Goal: Information Seeking & Learning: Learn about a topic

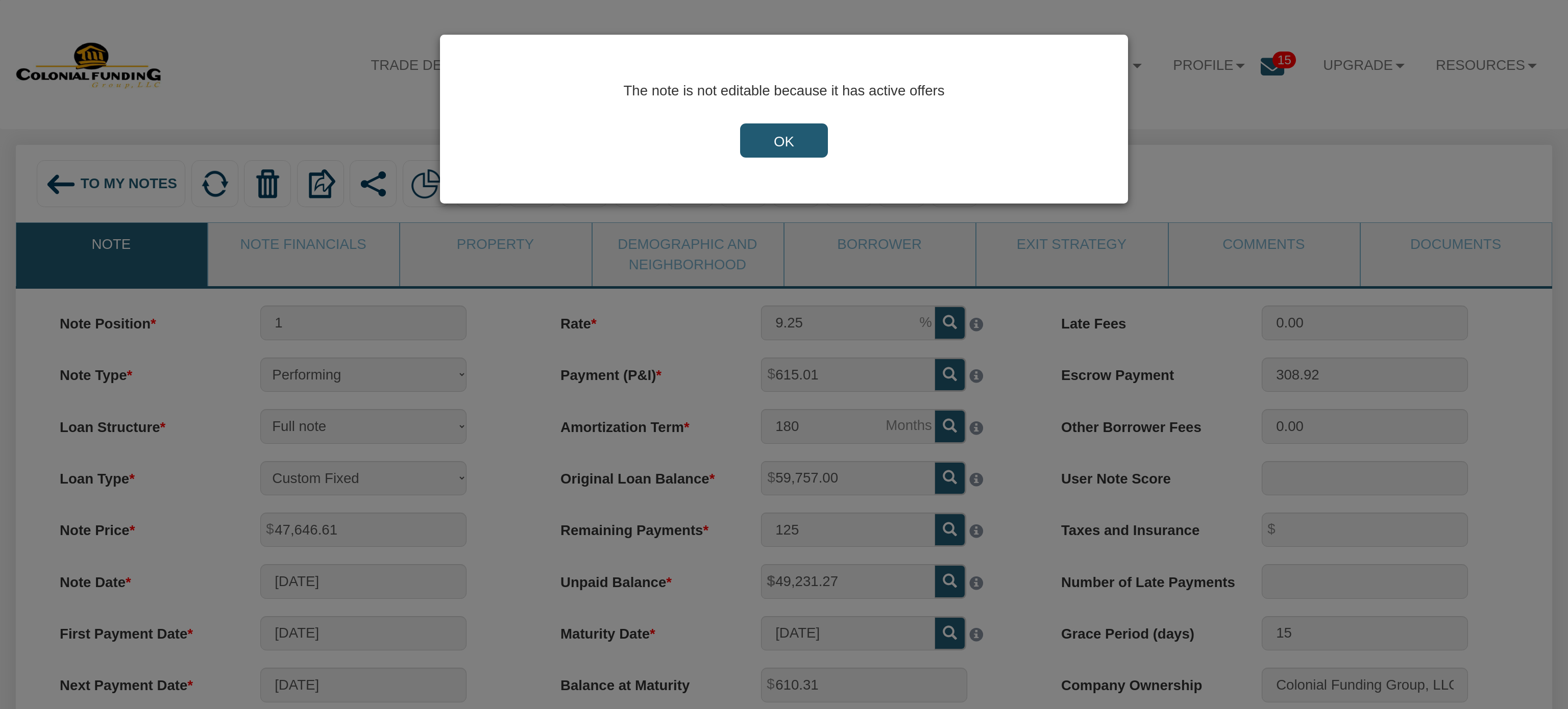
click at [791, 141] on input "OK" at bounding box center [784, 140] width 88 height 35
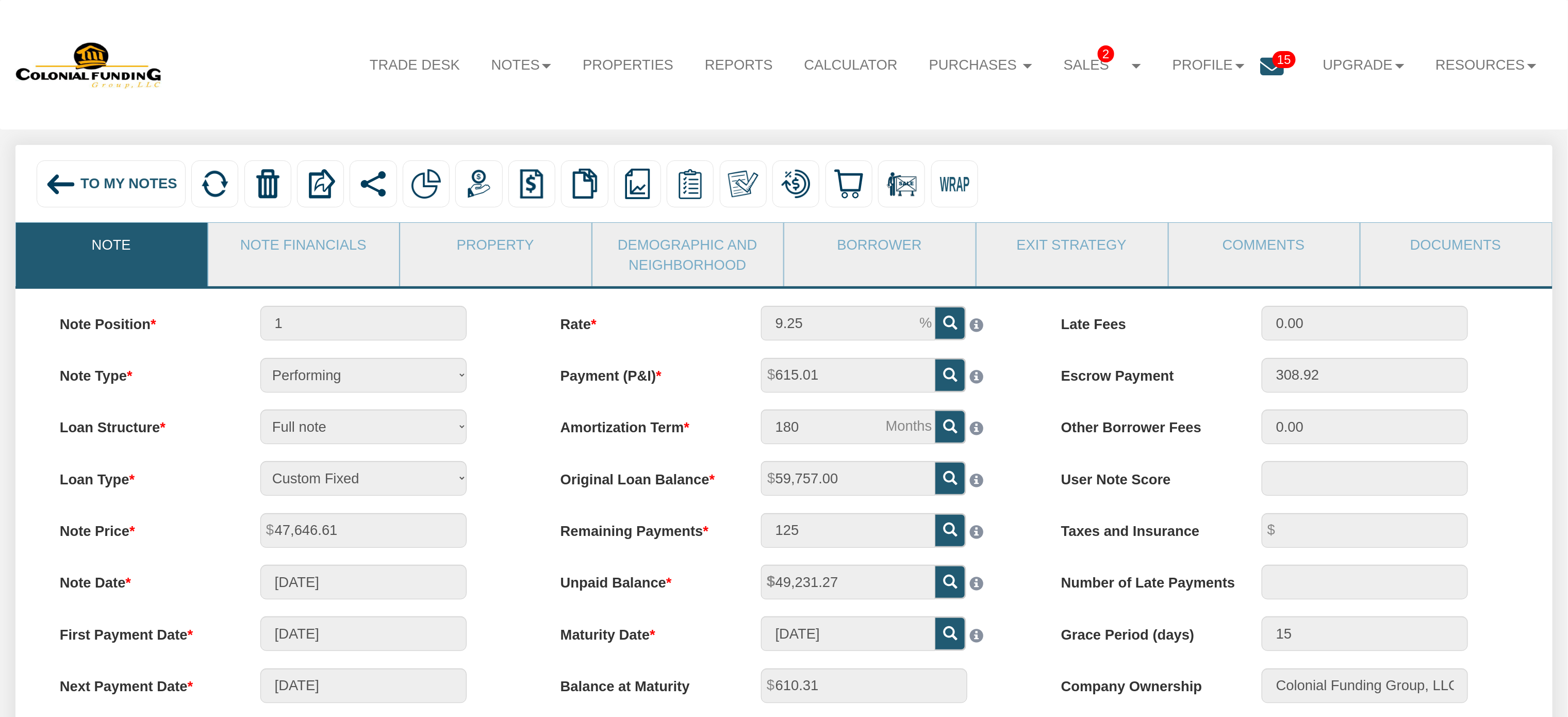
click at [1272, 65] on span "15" at bounding box center [1283, 59] width 23 height 17
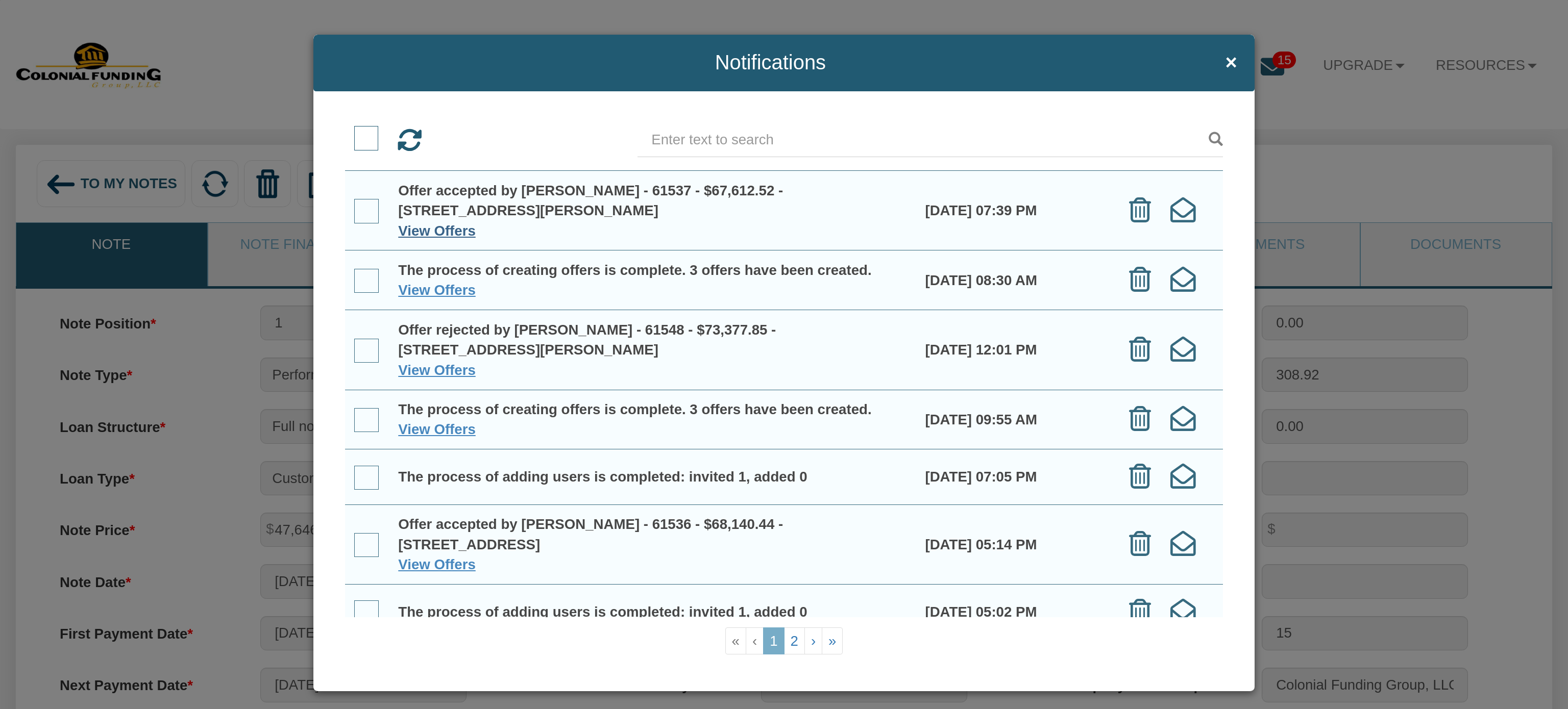
click at [427, 229] on link "View Offers" at bounding box center [437, 231] width 77 height 16
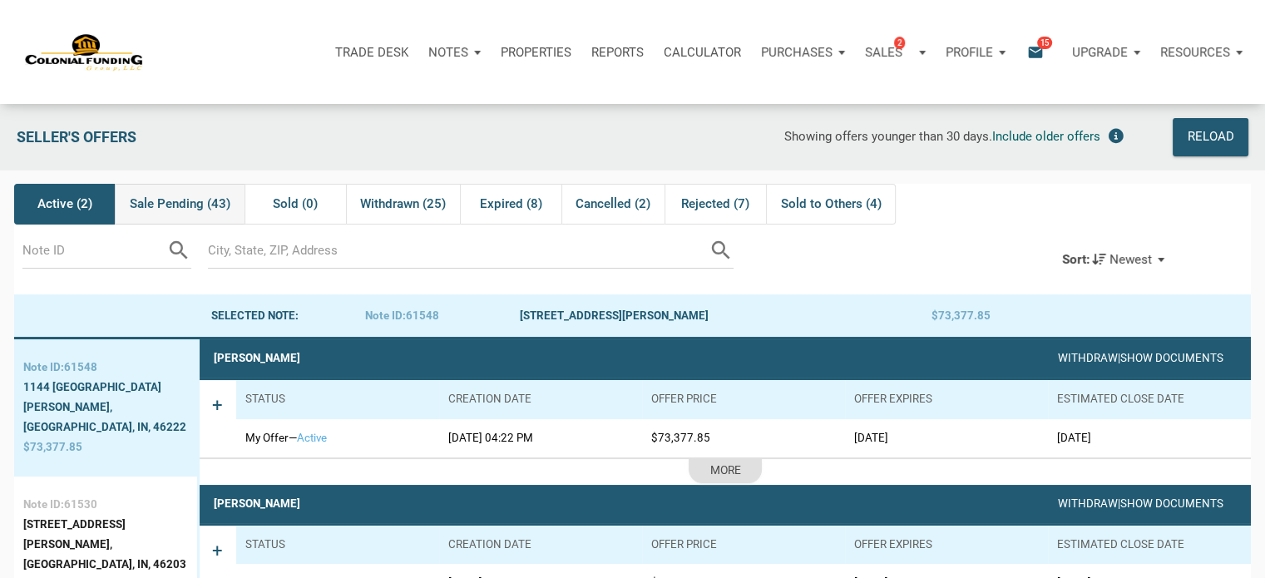
click at [157, 205] on span "Sale Pending (43)" at bounding box center [180, 204] width 101 height 20
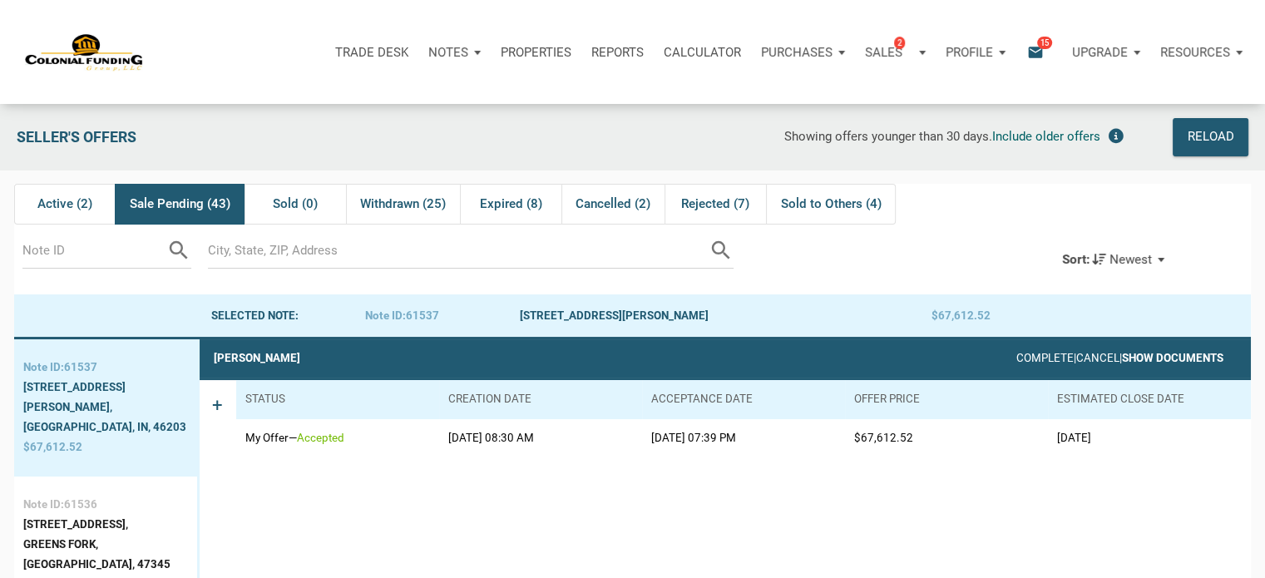
click at [1163, 354] on link "Show Documents" at bounding box center [1172, 358] width 101 height 12
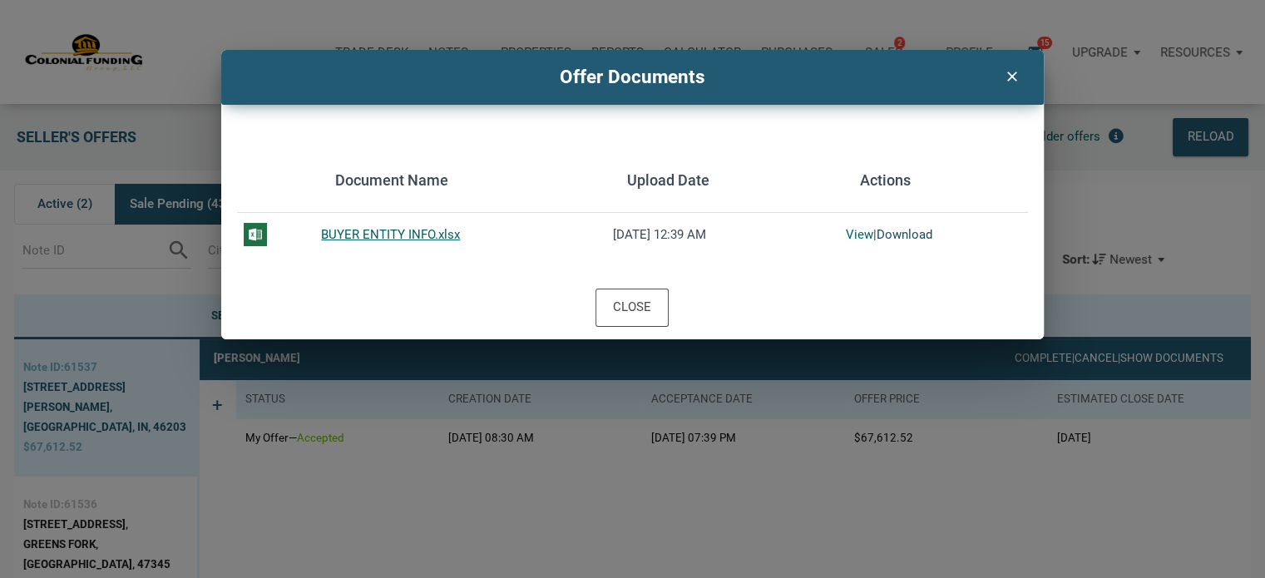
click at [900, 232] on link "Download" at bounding box center [904, 234] width 56 height 15
click at [632, 314] on div "Close" at bounding box center [632, 308] width 38 height 22
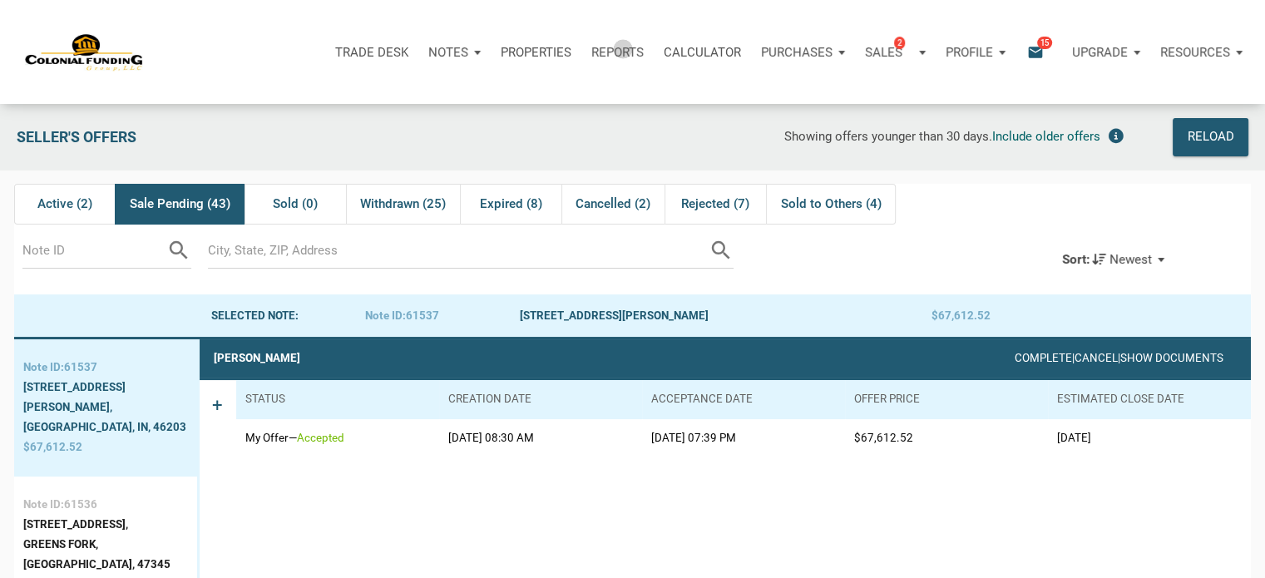
click at [623, 49] on p "Reports" at bounding box center [617, 52] width 52 height 15
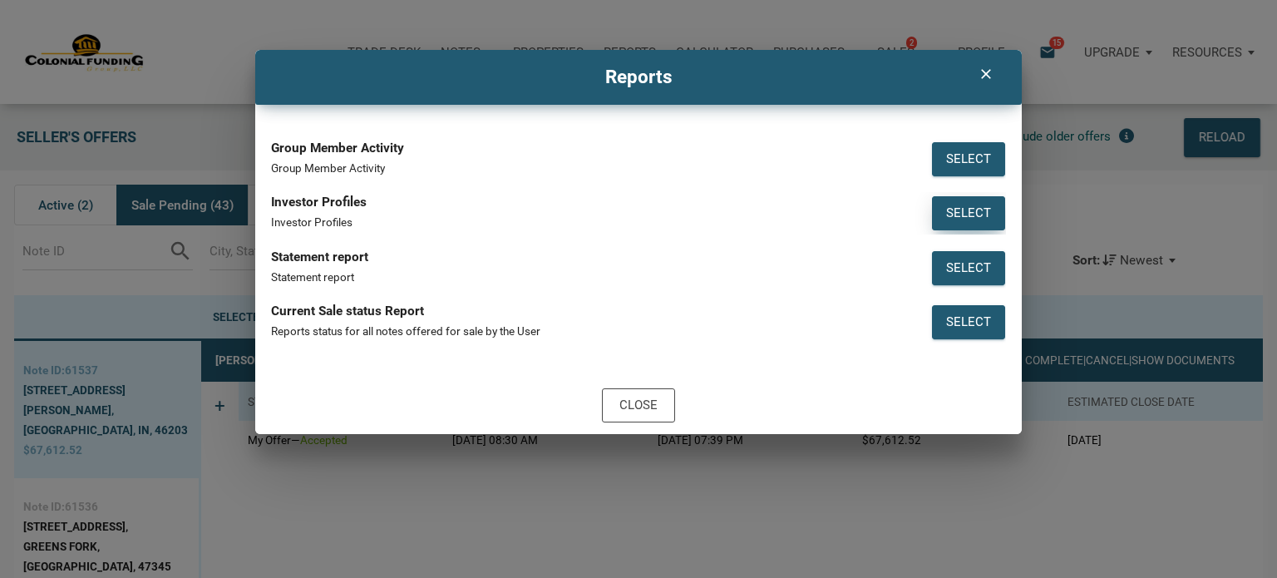
click at [965, 210] on div "Select" at bounding box center [968, 213] width 45 height 19
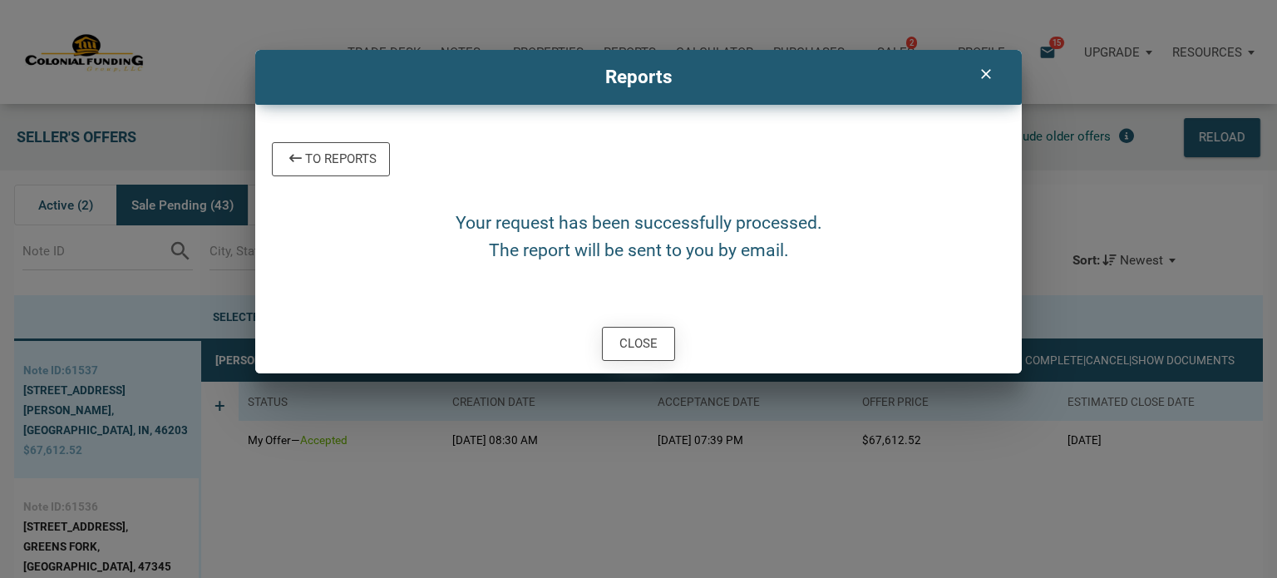
click at [635, 339] on div "Close" at bounding box center [639, 343] width 38 height 19
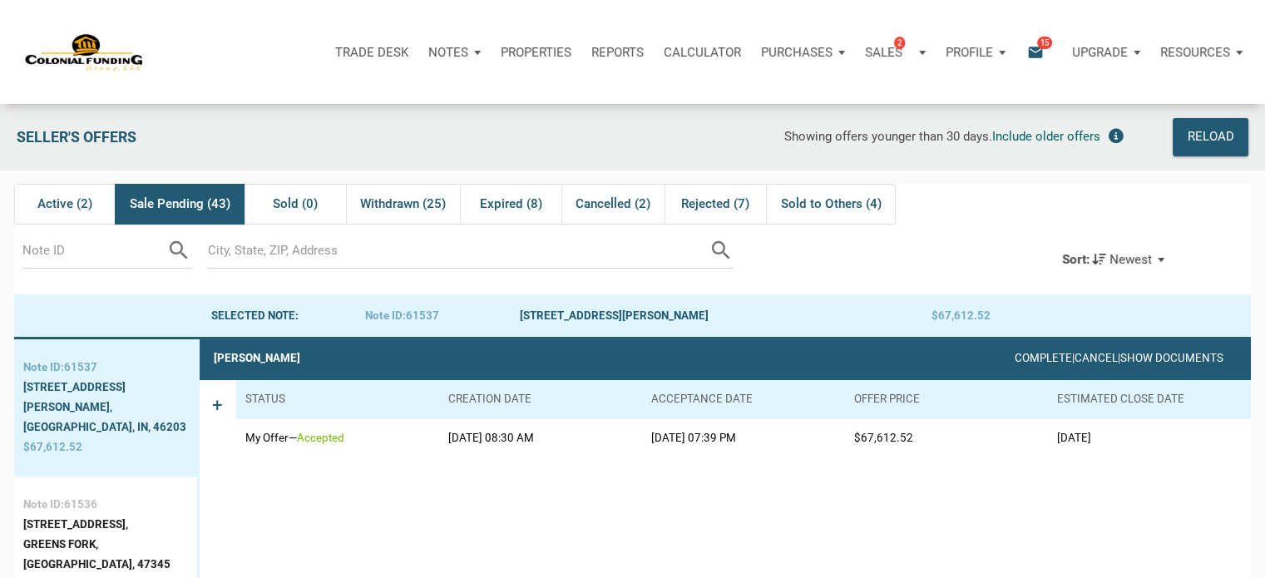
click at [995, 50] on div "Profile" at bounding box center [976, 52] width 80 height 50
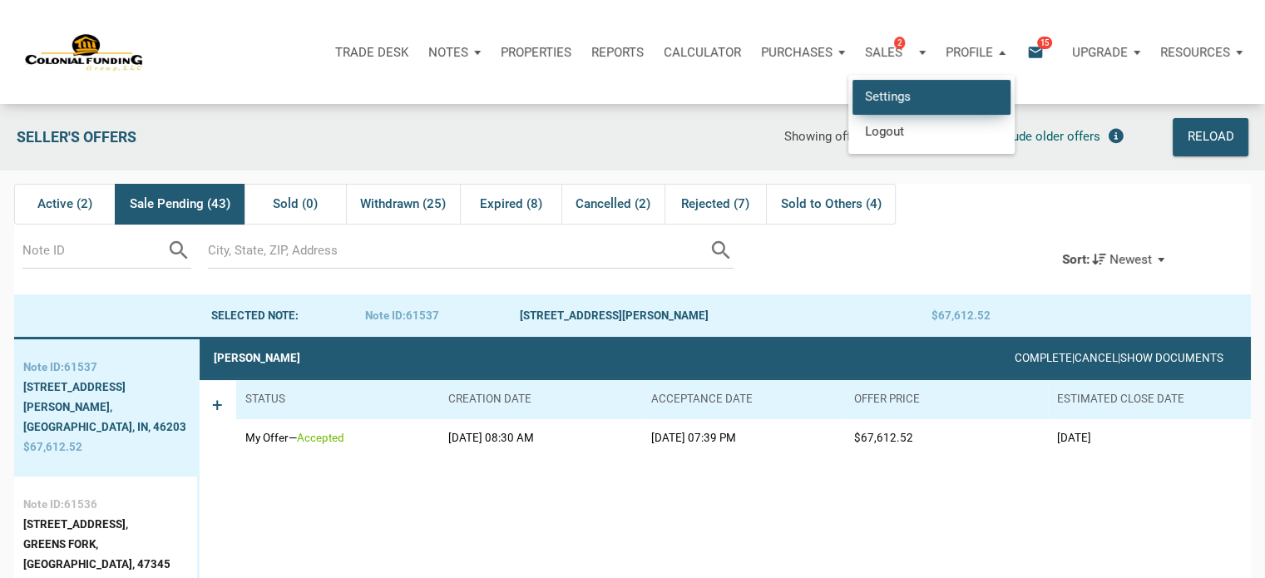
click at [875, 99] on link "Settings" at bounding box center [931, 97] width 158 height 34
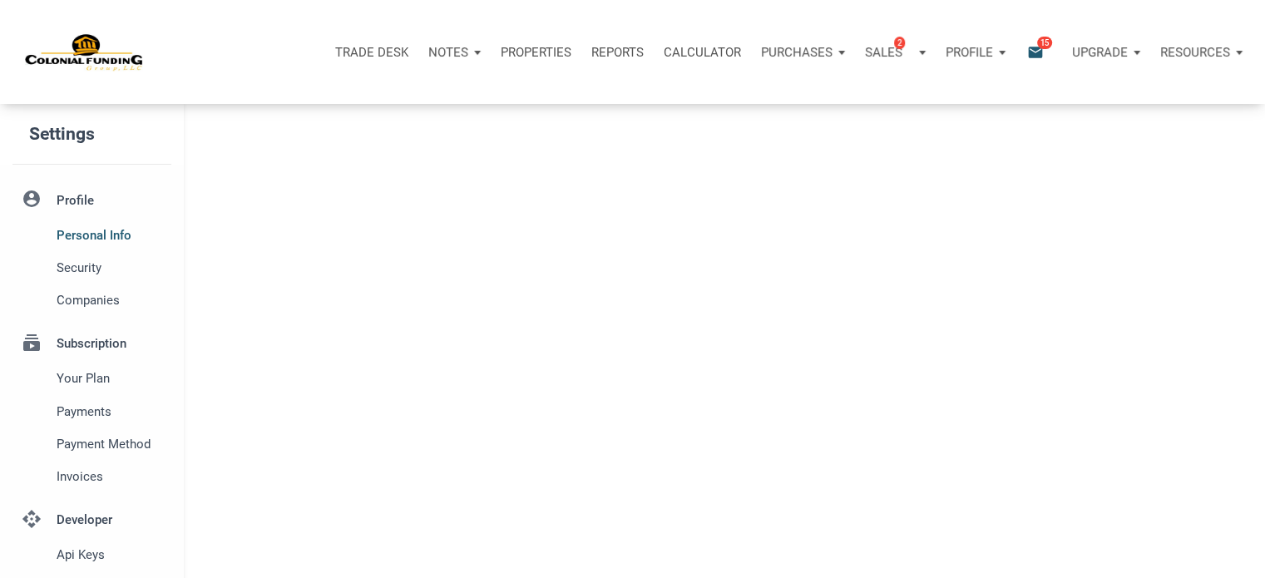
type input "SOUTHLAKE"
select select
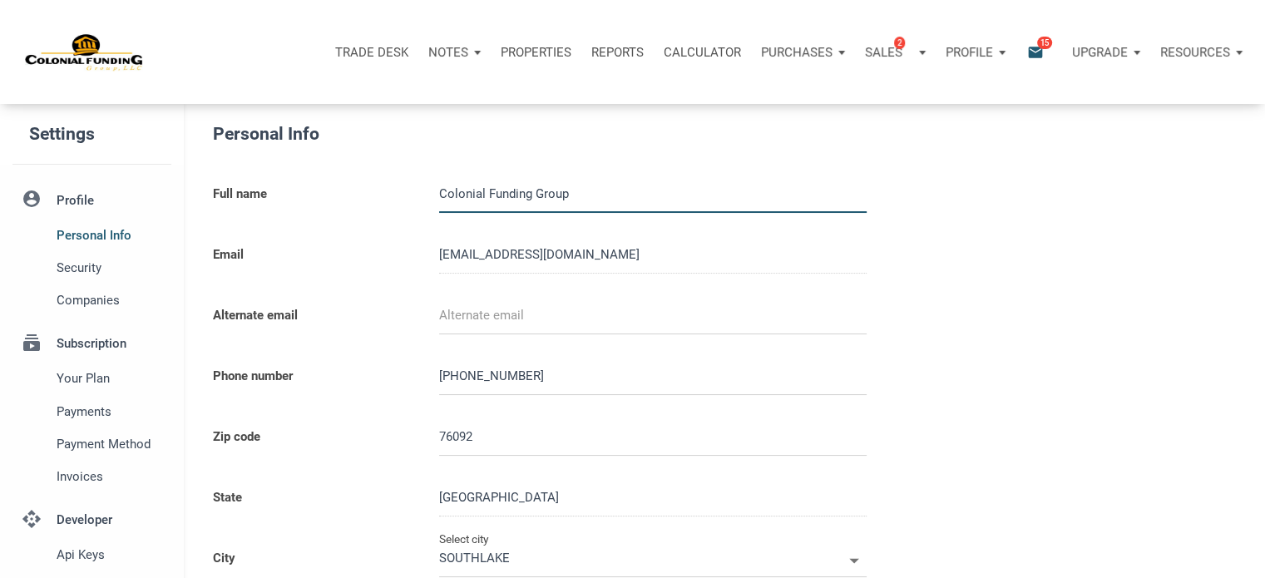
type input "0000000"
select select
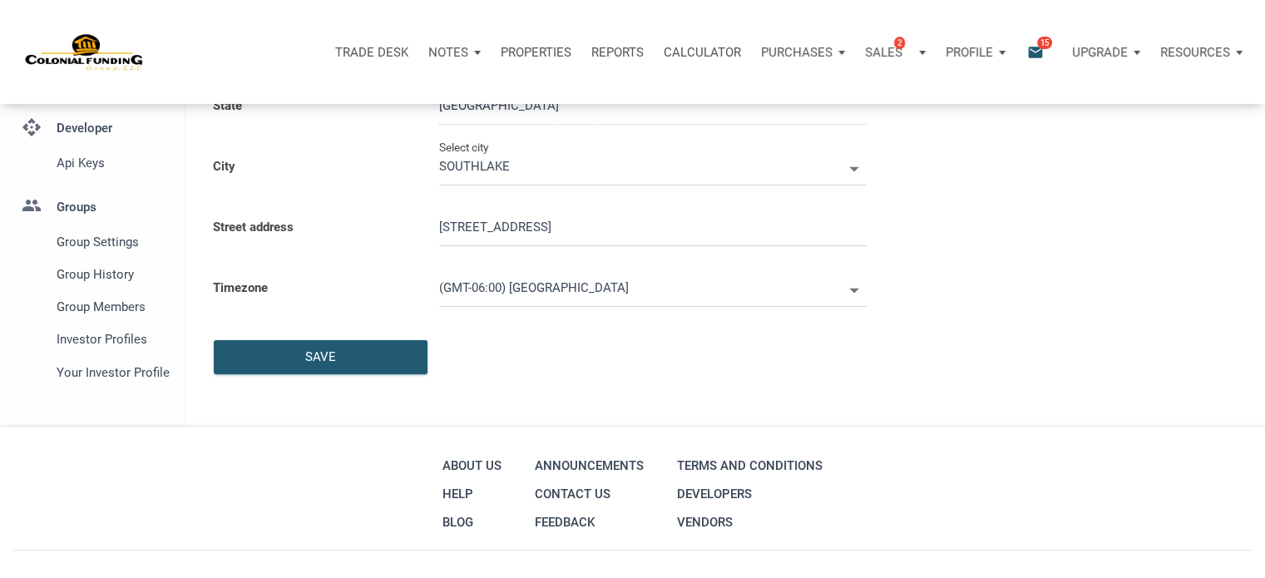
scroll to position [472, 0]
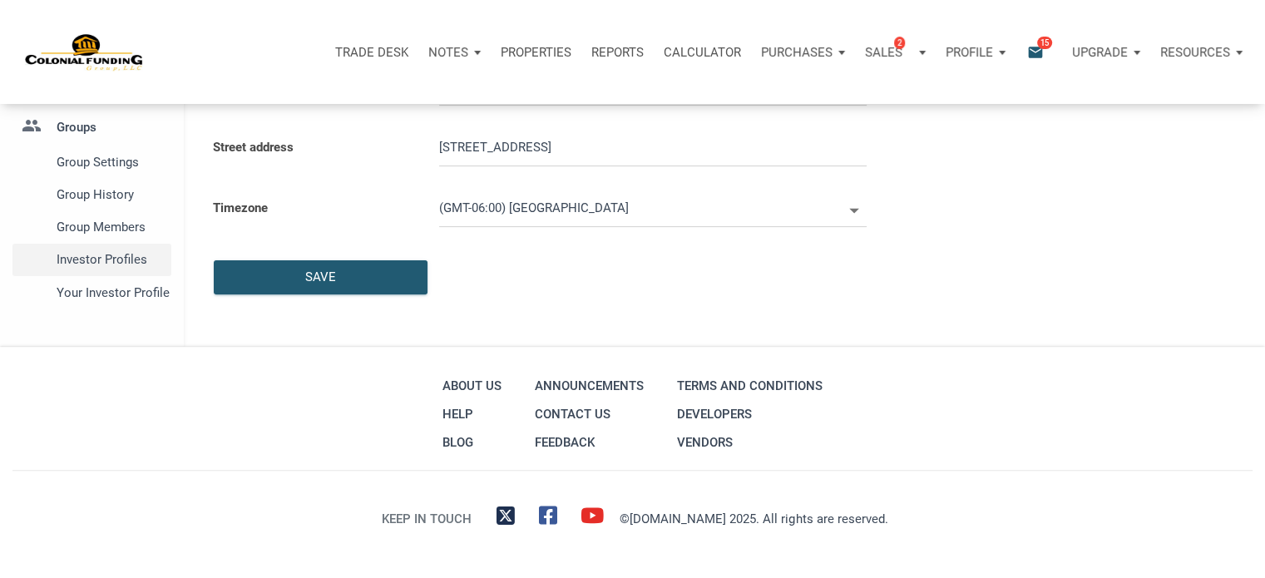
click at [95, 261] on span "Investor Profiles" at bounding box center [111, 259] width 108 height 20
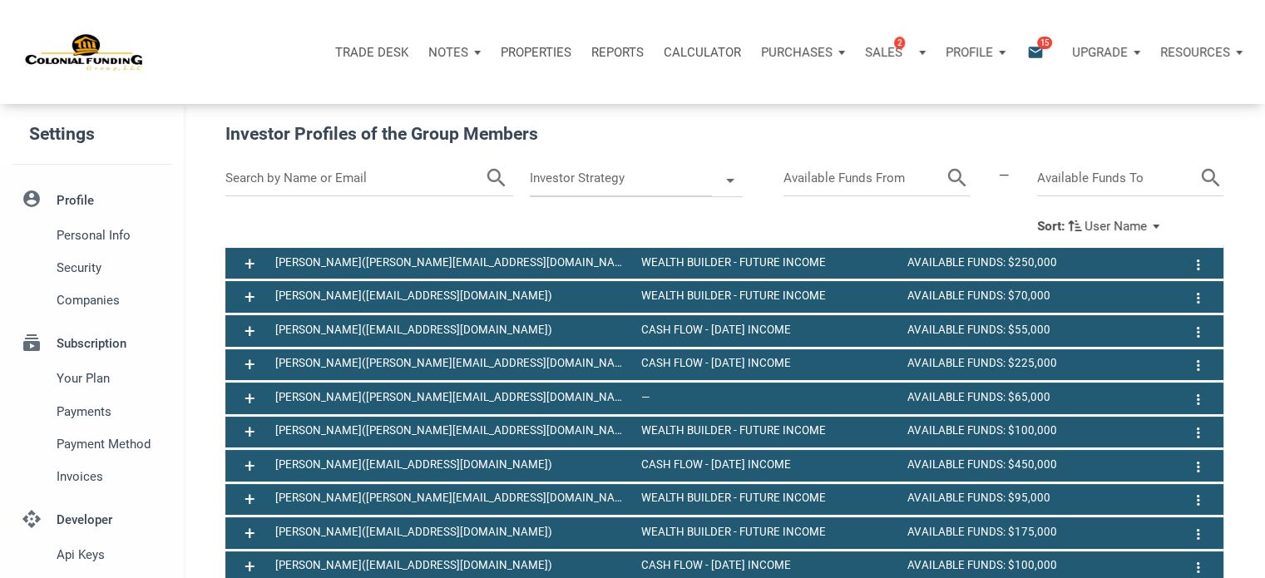
click at [1161, 223] on div "Sort: User Name" at bounding box center [1101, 226] width 129 height 19
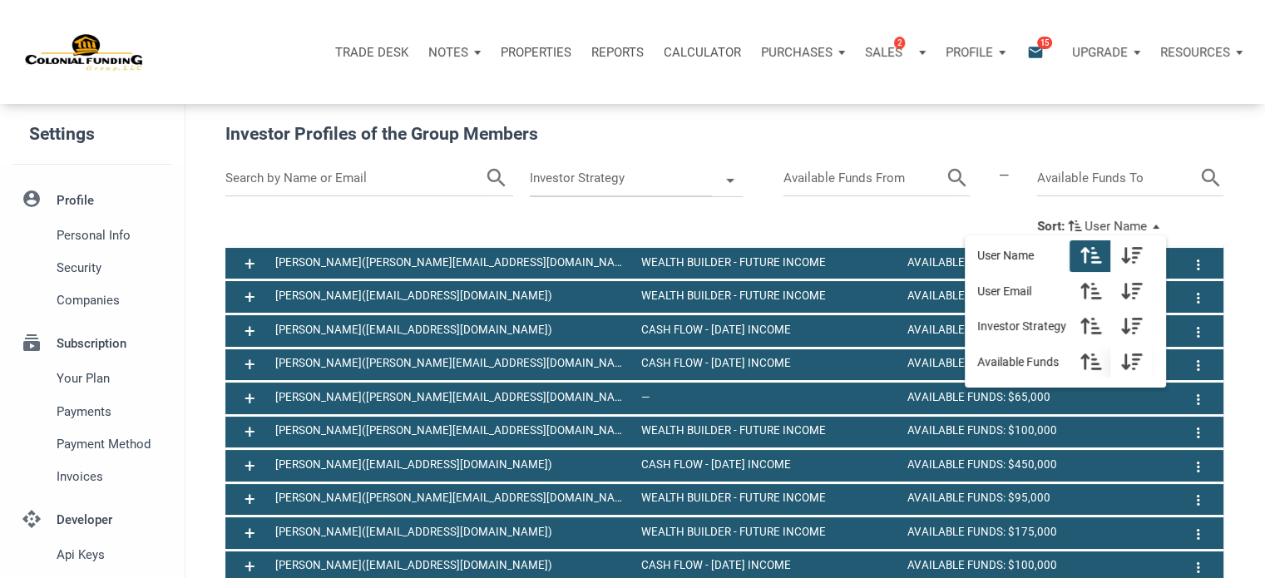
click at [1138, 358] on icon "button" at bounding box center [1132, 361] width 21 height 19
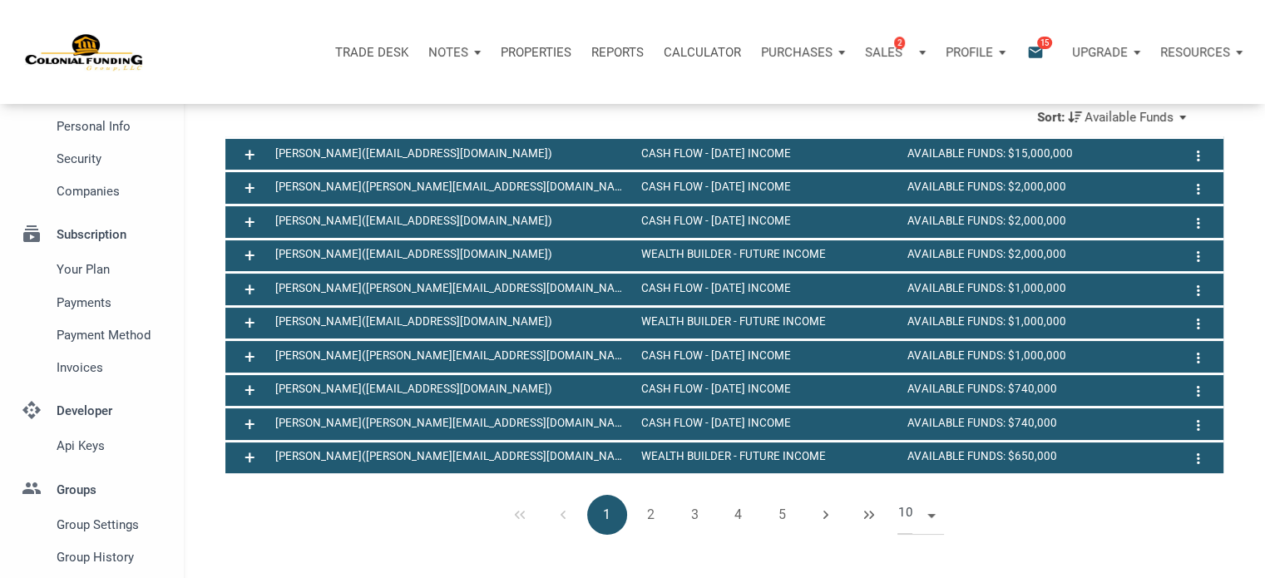
scroll to position [110, 0]
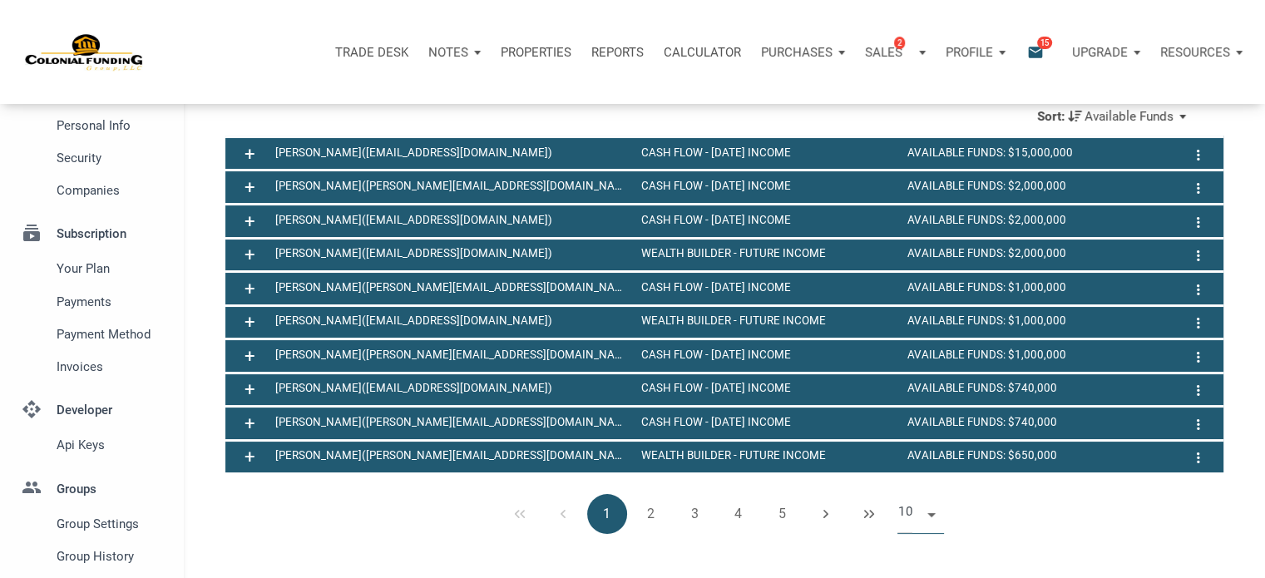
click at [931, 518] on span at bounding box center [928, 512] width 14 height 13
click at [910, 475] on li "50" at bounding box center [920, 478] width 47 height 30
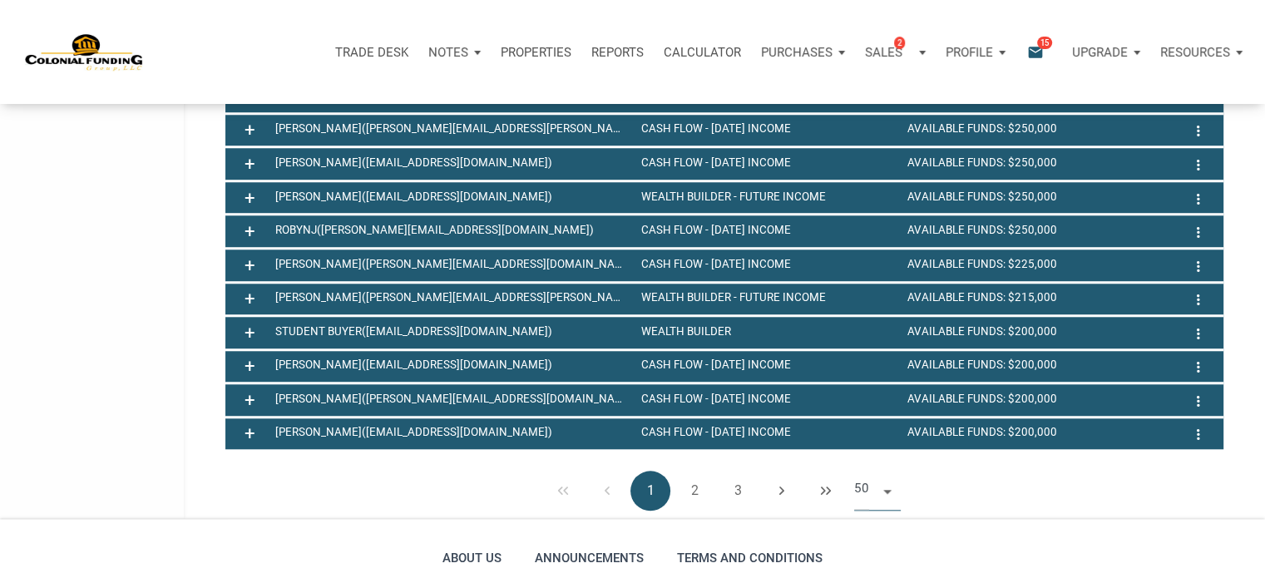
scroll to position [1484, 0]
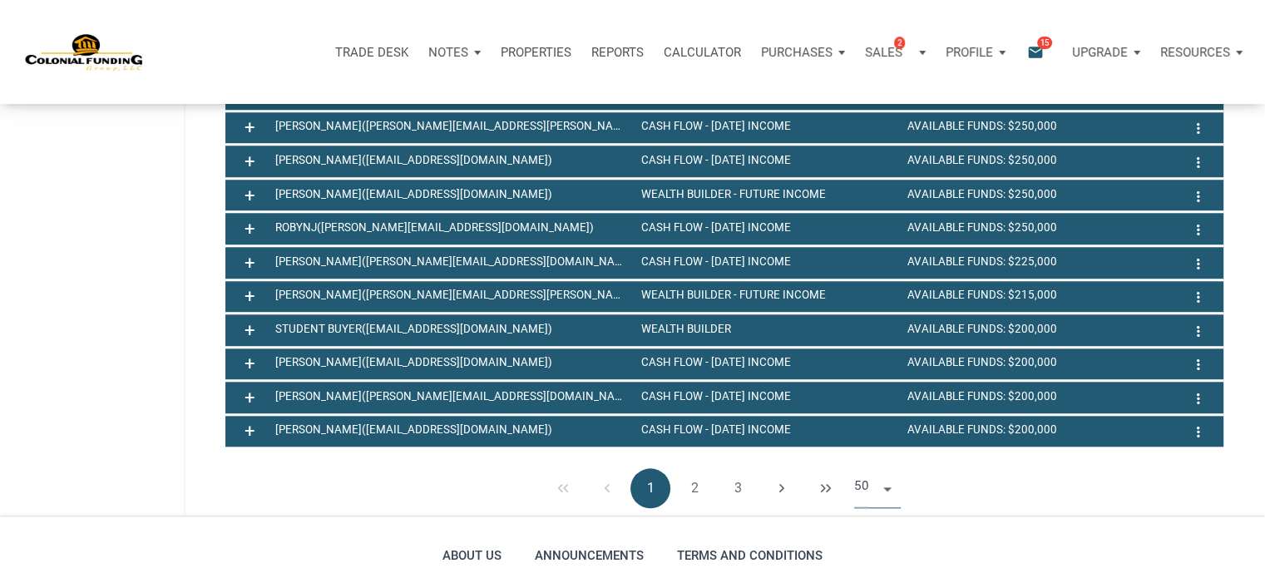
click at [886, 494] on span at bounding box center [884, 487] width 14 height 13
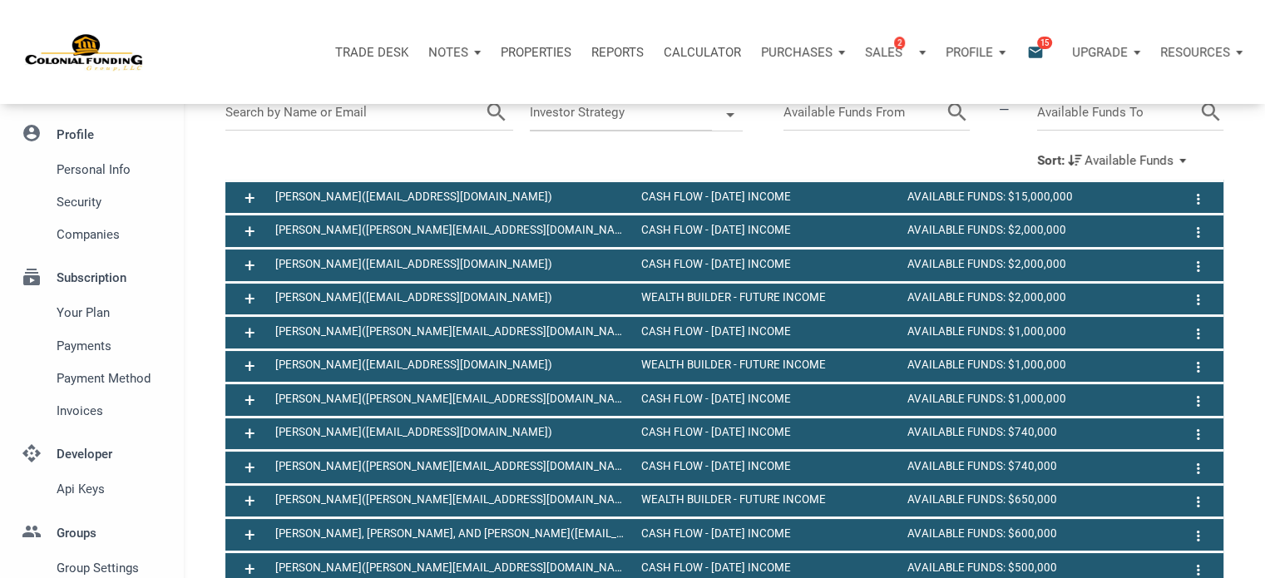
scroll to position [54, 0]
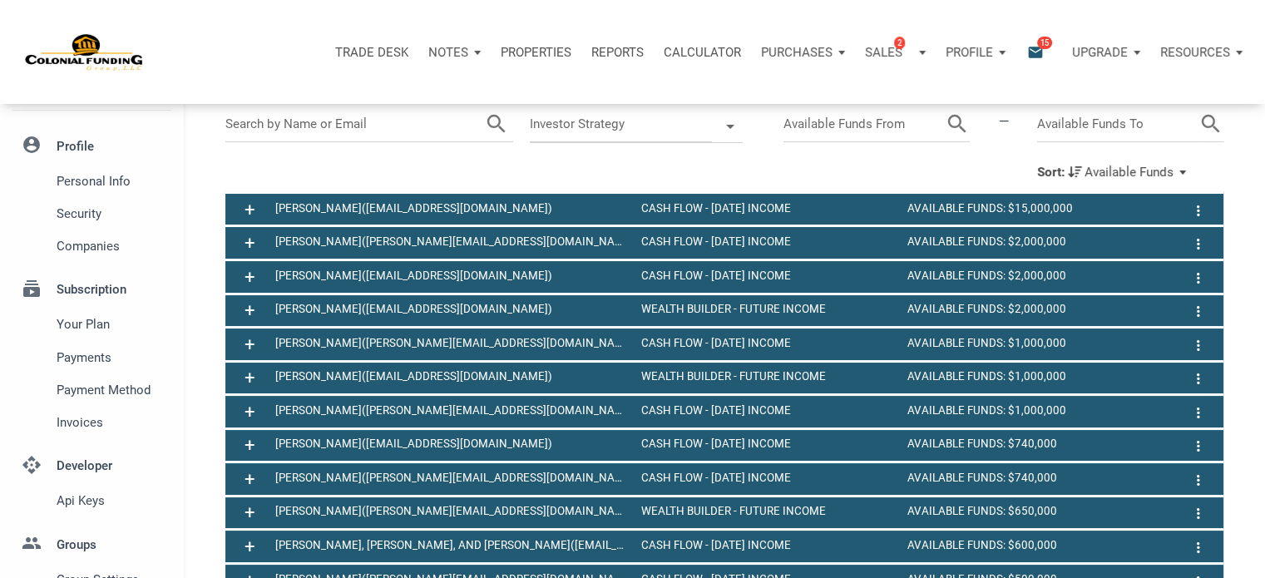
click at [772, 536] on div "+ Kevin, Cynthia, and Kyle Shriver (manage@winwinsolutionstrust.com) Cash Flow …" at bounding box center [724, 545] width 998 height 34
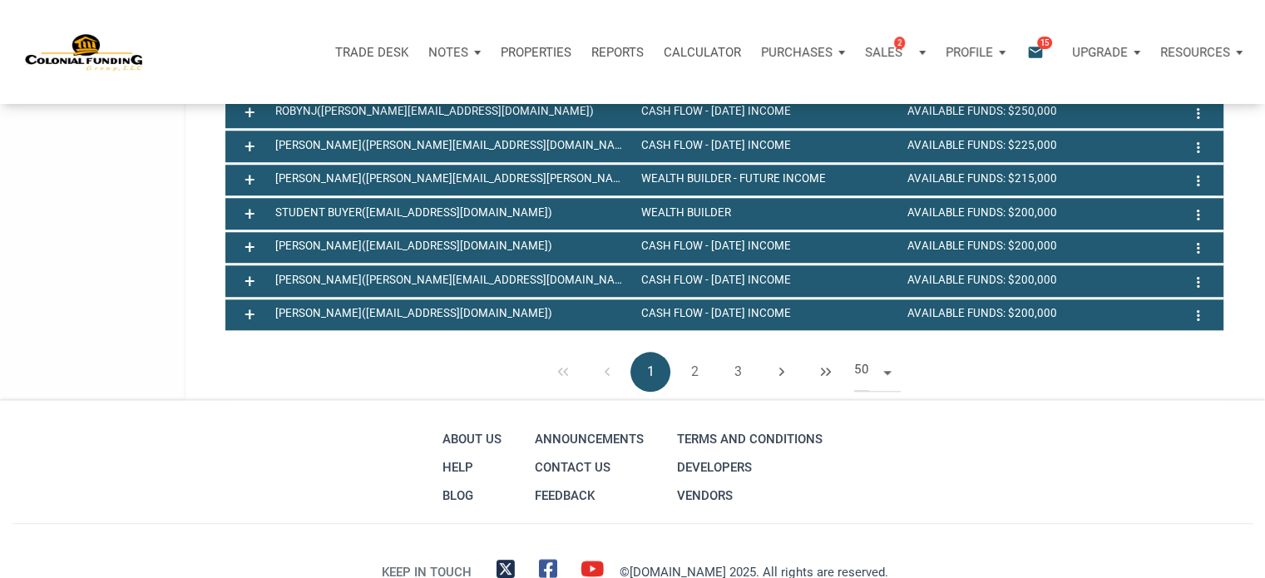
scroll to position [1668, 0]
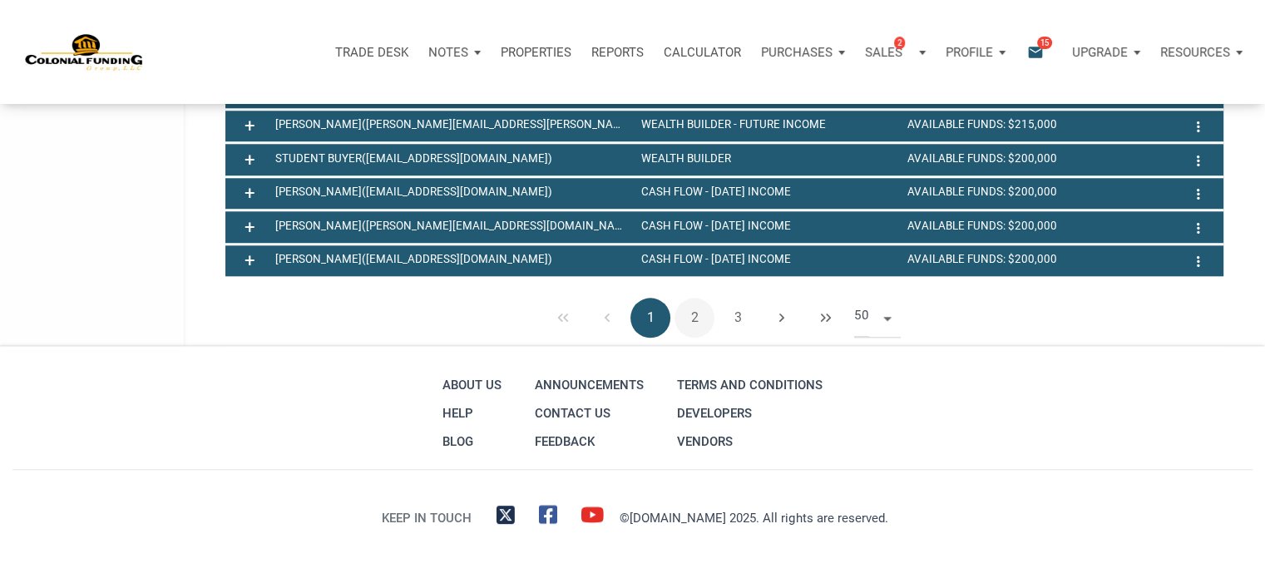
click at [693, 315] on button "2" at bounding box center [694, 318] width 40 height 40
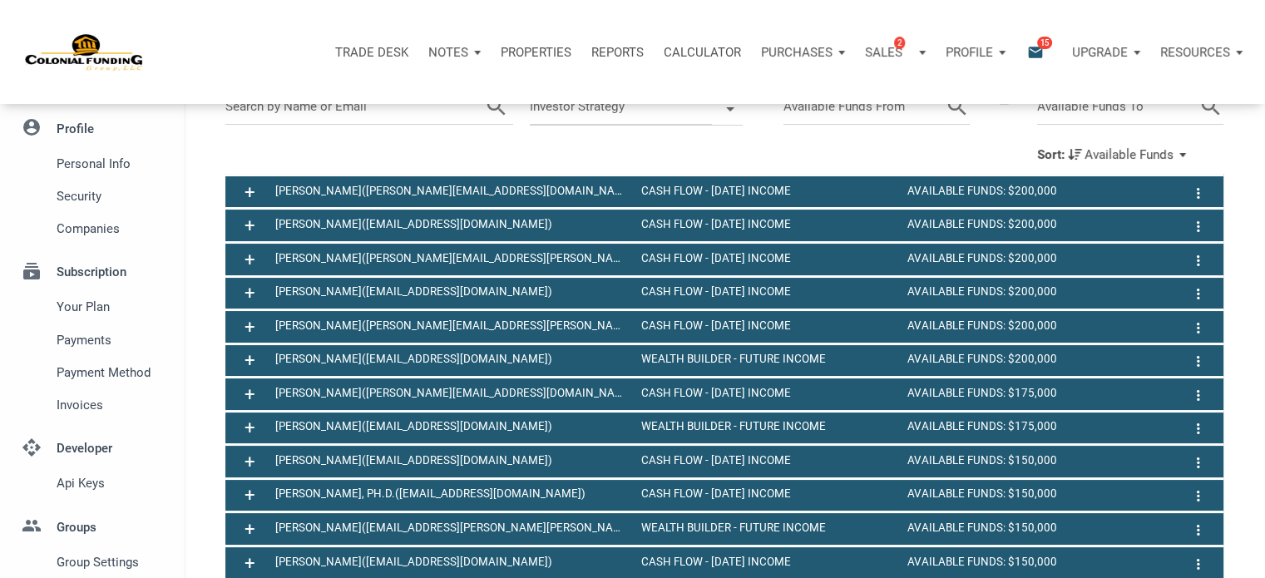
scroll to position [69, 0]
